Goal: Task Accomplishment & Management: Complete application form

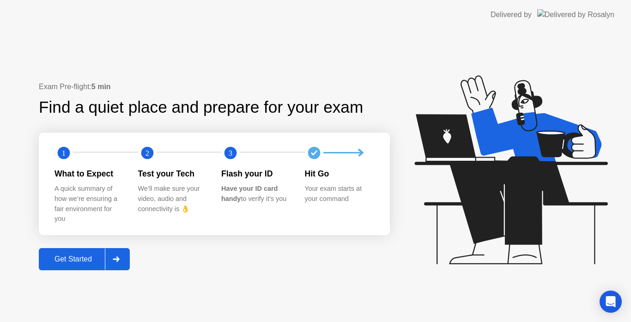
click at [54, 257] on div "Get Started" at bounding box center [73, 259] width 63 height 8
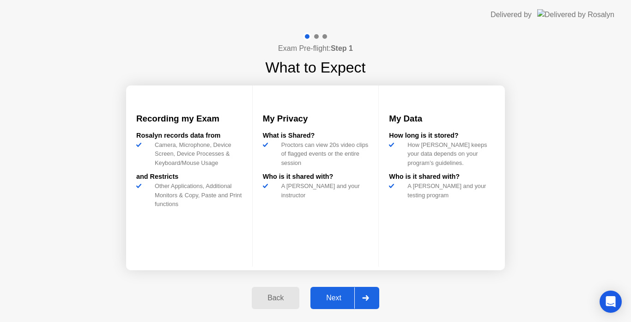
click at [334, 299] on div "Next" at bounding box center [333, 298] width 41 height 8
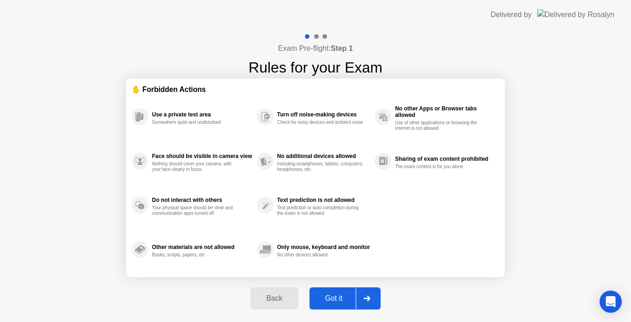
click at [334, 299] on div "Got it" at bounding box center [333, 298] width 43 height 8
select select "**********"
select select "*******"
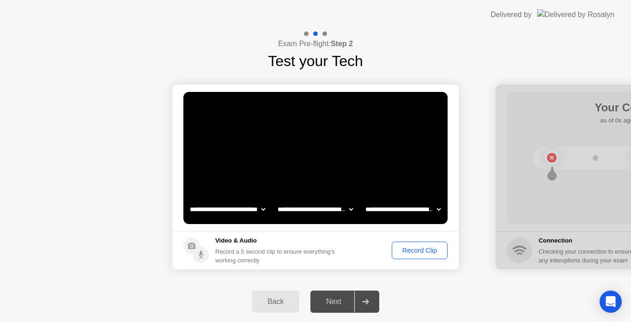
click at [421, 250] on div "Record Clip" at bounding box center [419, 250] width 49 height 7
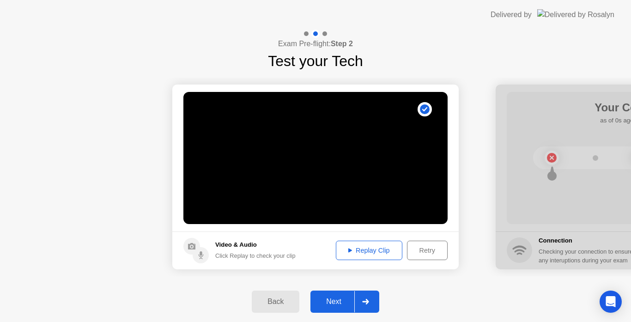
click at [327, 295] on button "Next" at bounding box center [345, 302] width 69 height 22
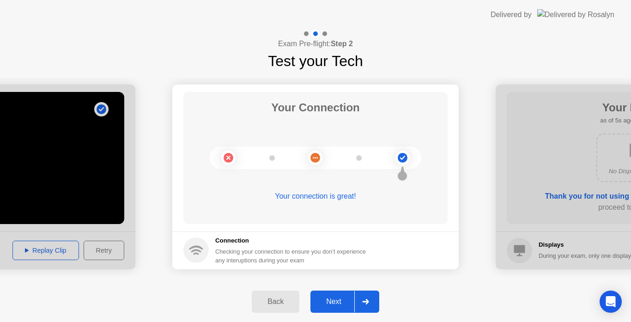
click at [330, 303] on div "Next" at bounding box center [333, 302] width 41 height 8
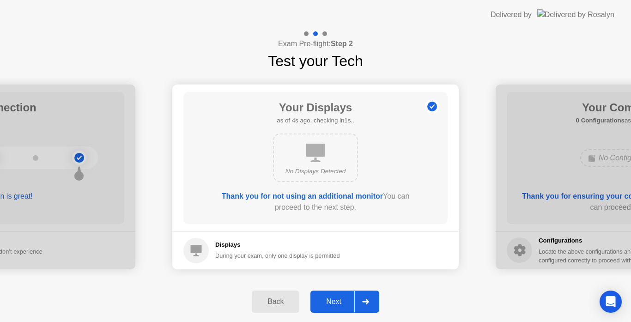
click at [330, 303] on div "Next" at bounding box center [333, 302] width 41 height 8
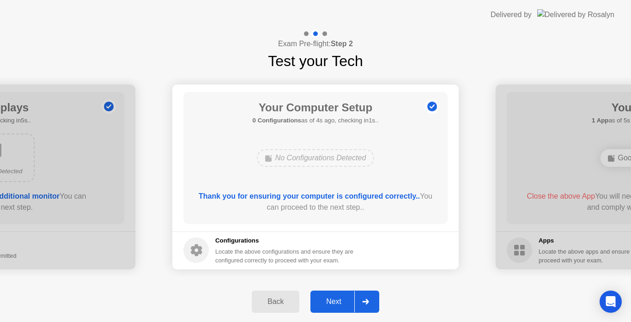
click at [330, 303] on div "Next" at bounding box center [333, 302] width 41 height 8
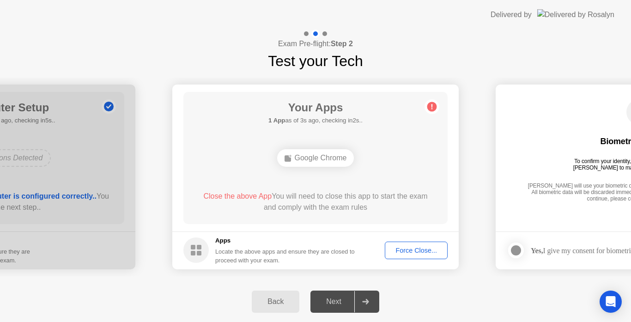
click at [339, 152] on div "Google Chrome" at bounding box center [315, 158] width 77 height 18
click at [399, 250] on div "Force Close..." at bounding box center [416, 250] width 56 height 7
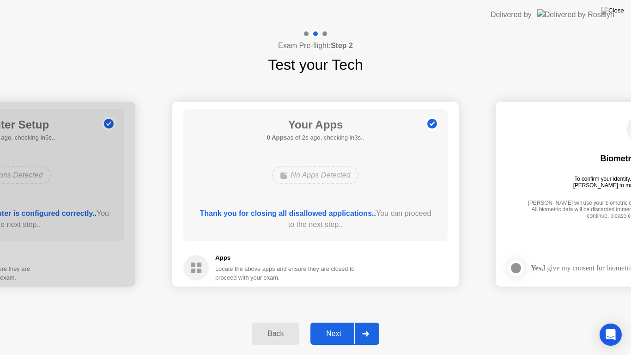
click at [342, 322] on button "Next" at bounding box center [345, 334] width 69 height 22
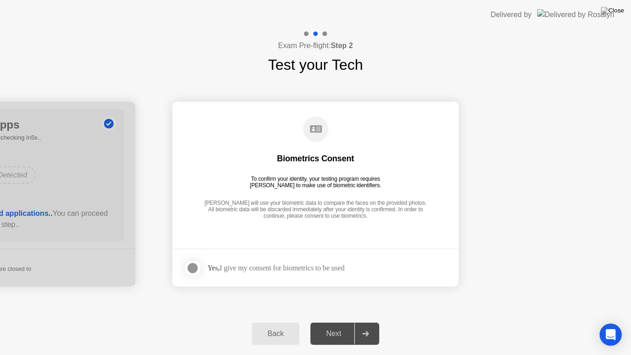
click at [192, 271] on div at bounding box center [192, 268] width 11 height 11
click at [326, 322] on div "Next" at bounding box center [333, 334] width 41 height 8
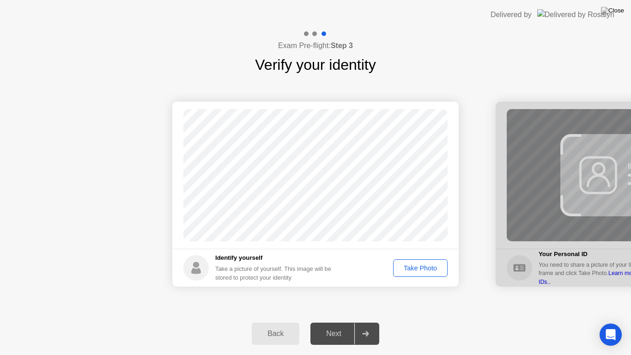
click at [422, 271] on div "Take Photo" at bounding box center [421, 267] width 48 height 7
click at [330, 322] on div "Next" at bounding box center [333, 334] width 41 height 8
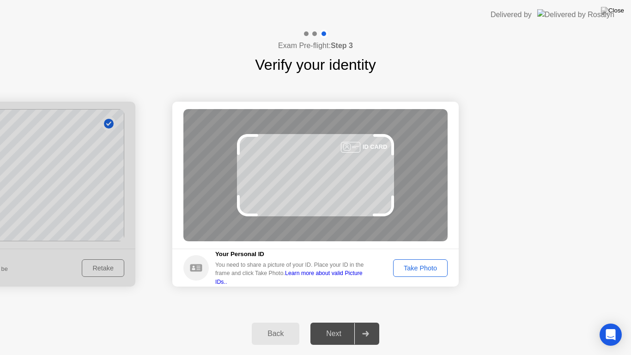
click at [397, 264] on div "Take Photo" at bounding box center [421, 267] width 48 height 7
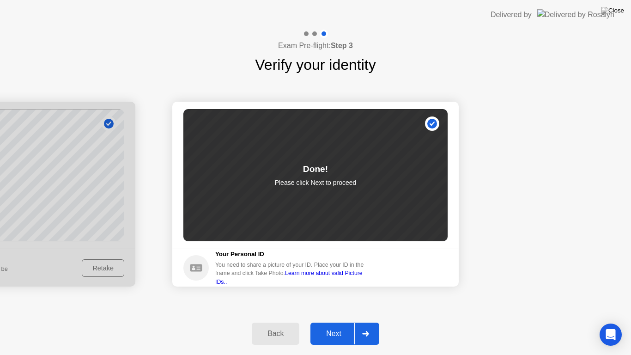
click at [331, 322] on button "Next" at bounding box center [345, 334] width 69 height 22
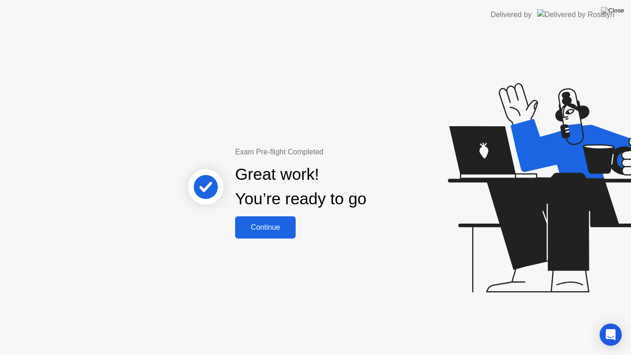
click at [287, 232] on div "Continue" at bounding box center [265, 227] width 55 height 8
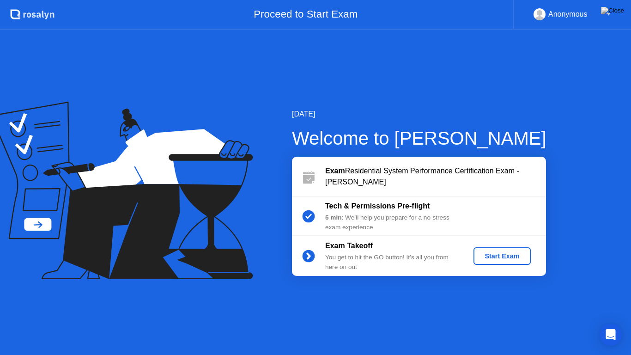
click at [512, 257] on div "Start Exam" at bounding box center [501, 255] width 49 height 7
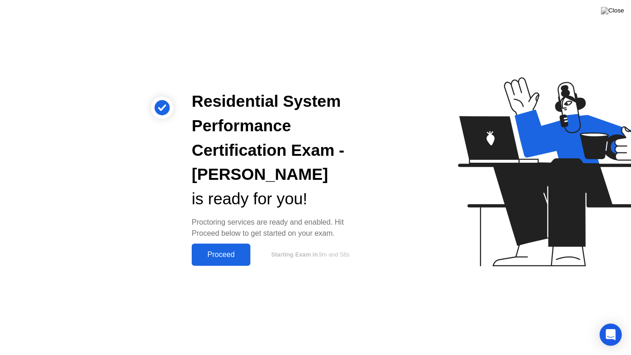
click at [216, 253] on div "Proceed" at bounding box center [221, 254] width 53 height 8
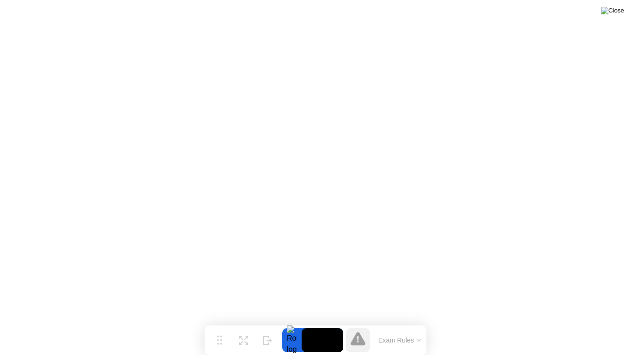
click at [622, 11] on img at bounding box center [612, 10] width 23 height 7
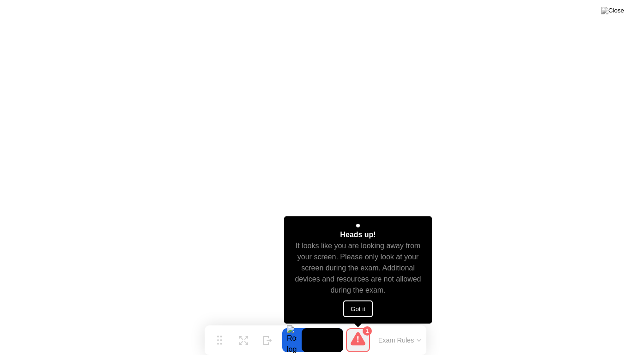
click at [353, 315] on button "Got it" at bounding box center [358, 308] width 30 height 17
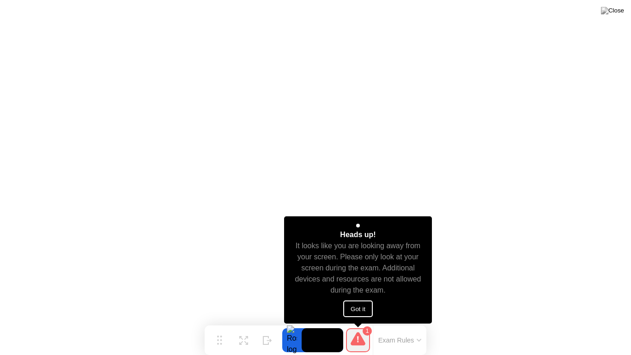
click at [359, 307] on button "Got it" at bounding box center [358, 308] width 30 height 17
